Goal: Task Accomplishment & Management: Complete application form

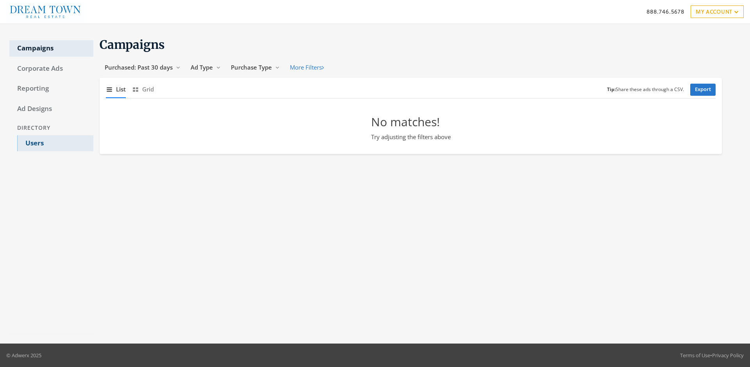
click at [55, 143] on link "Users" at bounding box center [55, 143] width 76 height 16
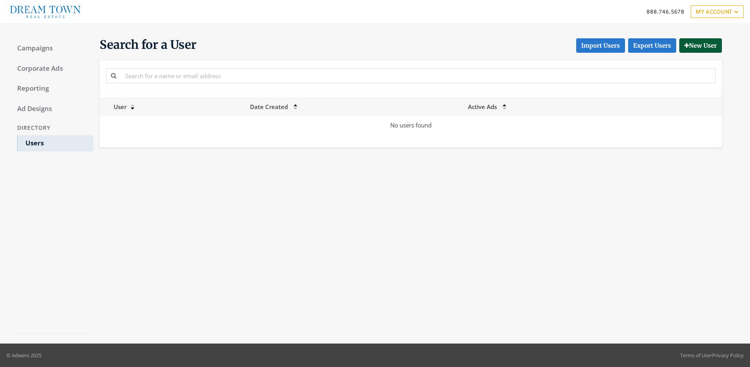
click at [699, 45] on button "New User" at bounding box center [700, 45] width 43 height 14
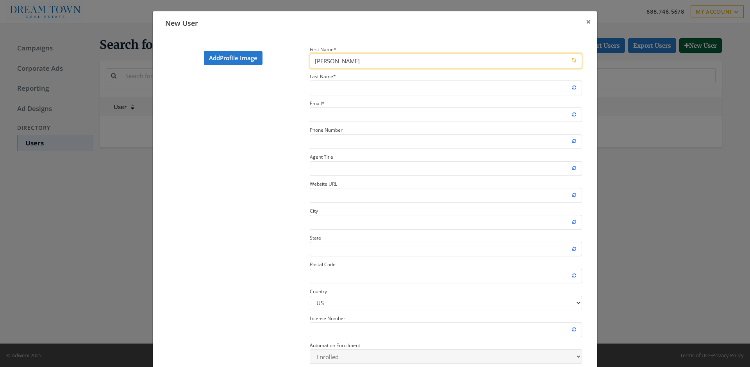
type input "[PERSON_NAME]"
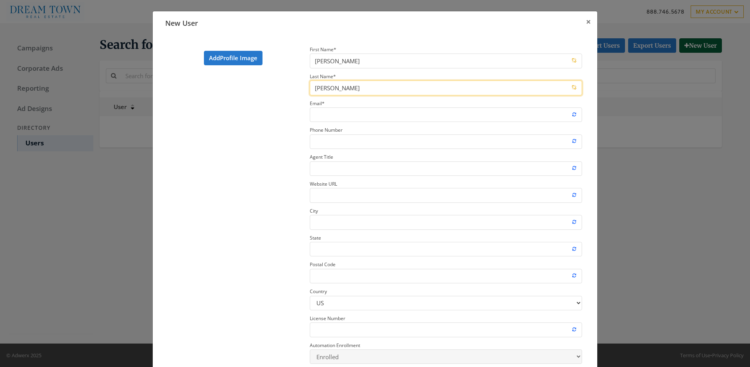
type input "[PERSON_NAME]"
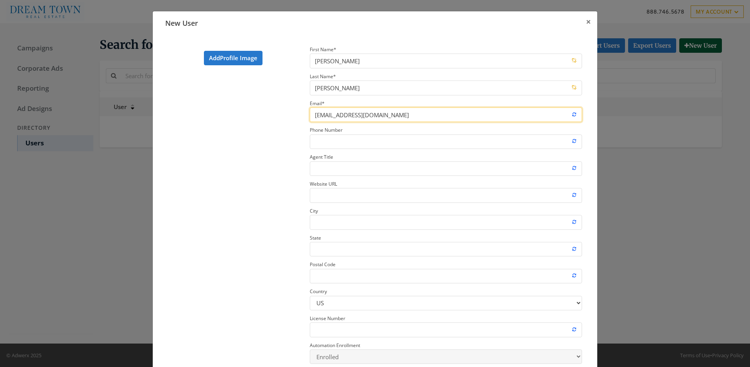
type input "[EMAIL_ADDRESS][DOMAIN_NAME]"
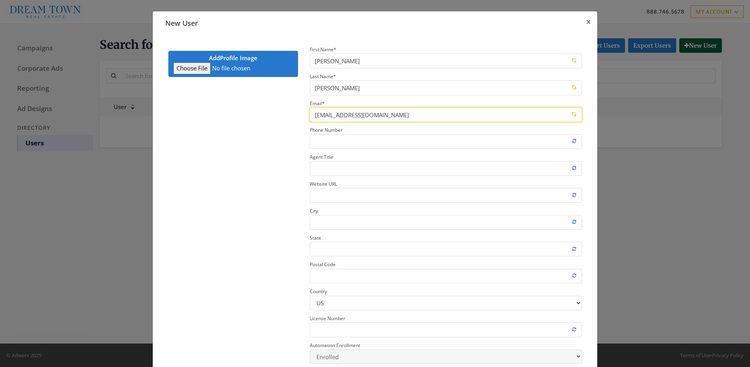
type input "C:\fakepath\download.jpeg"
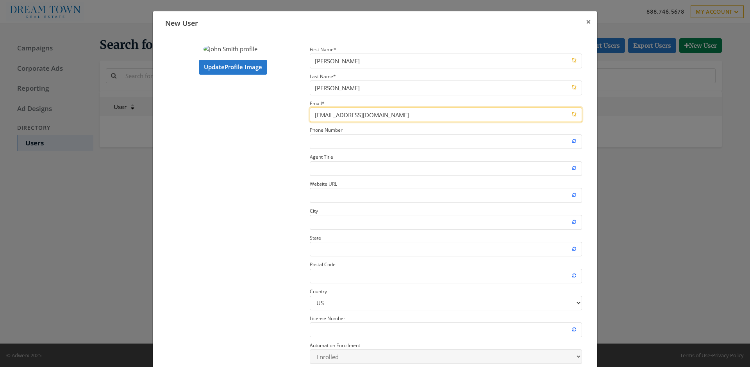
type input "[EMAIL_ADDRESS][DOMAIN_NAME]"
